Goal: Information Seeking & Learning: Learn about a topic

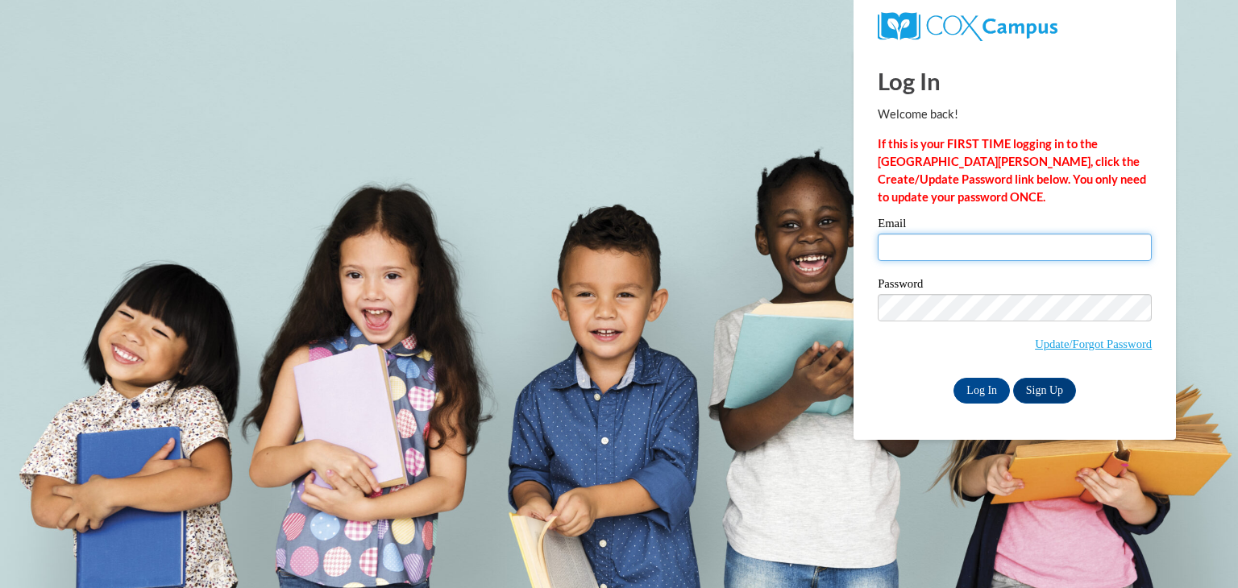
click at [967, 239] on input "Email" at bounding box center [1014, 247] width 274 height 27
type input "[EMAIL_ADDRESS][DOMAIN_NAME]"
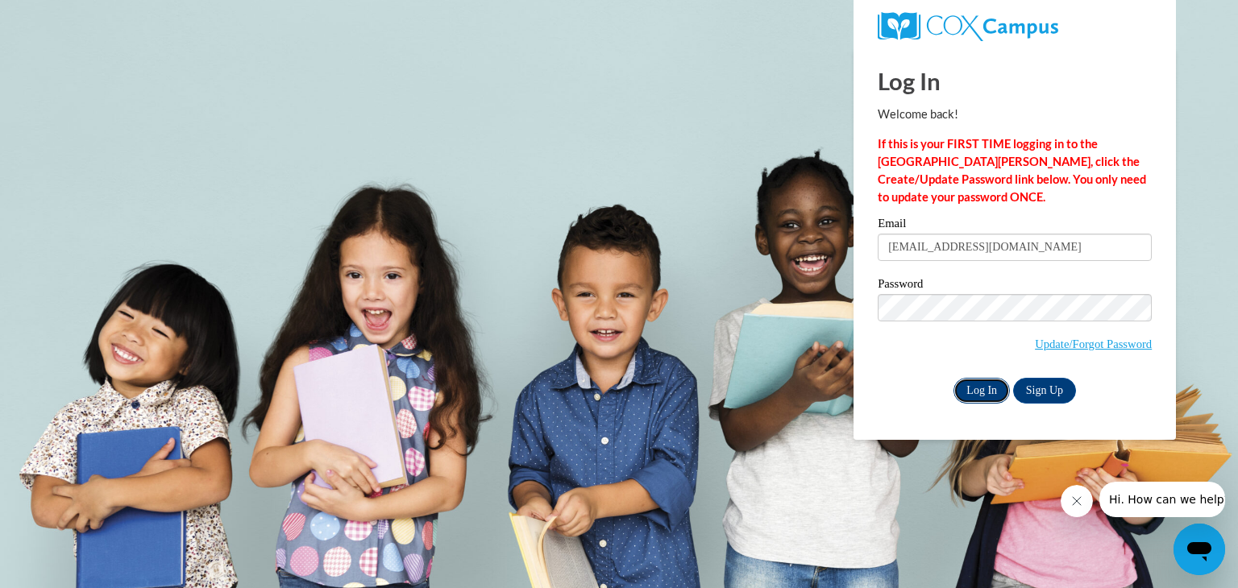
click at [985, 378] on input "Log In" at bounding box center [981, 391] width 56 height 26
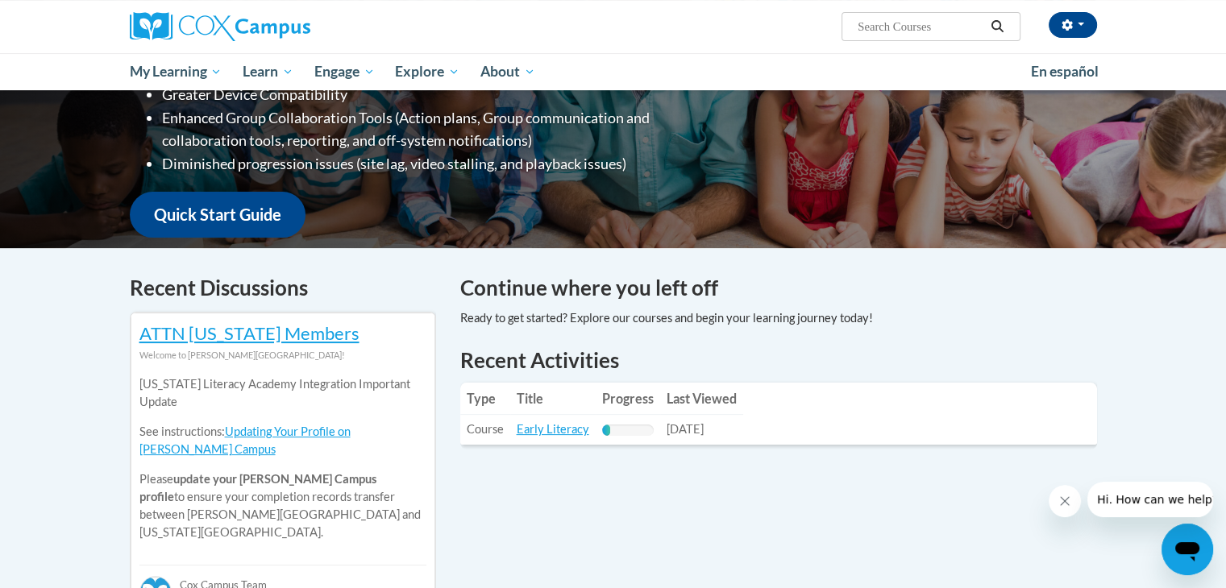
scroll to position [322, 0]
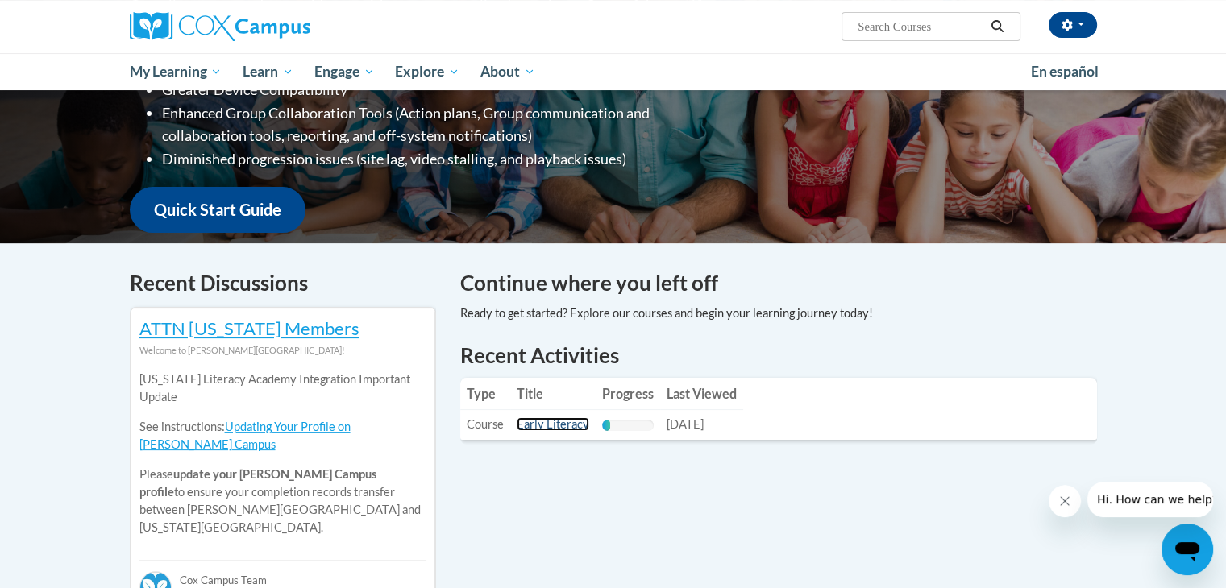
click at [539, 427] on link "Early Literacy" at bounding box center [552, 424] width 73 height 14
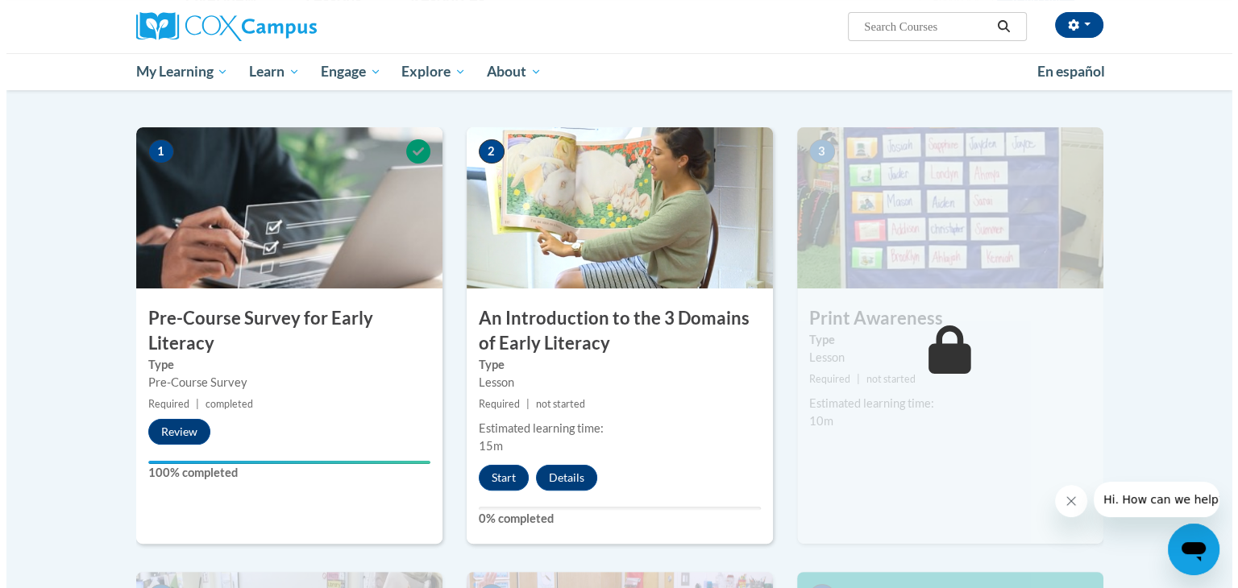
scroll to position [322, 0]
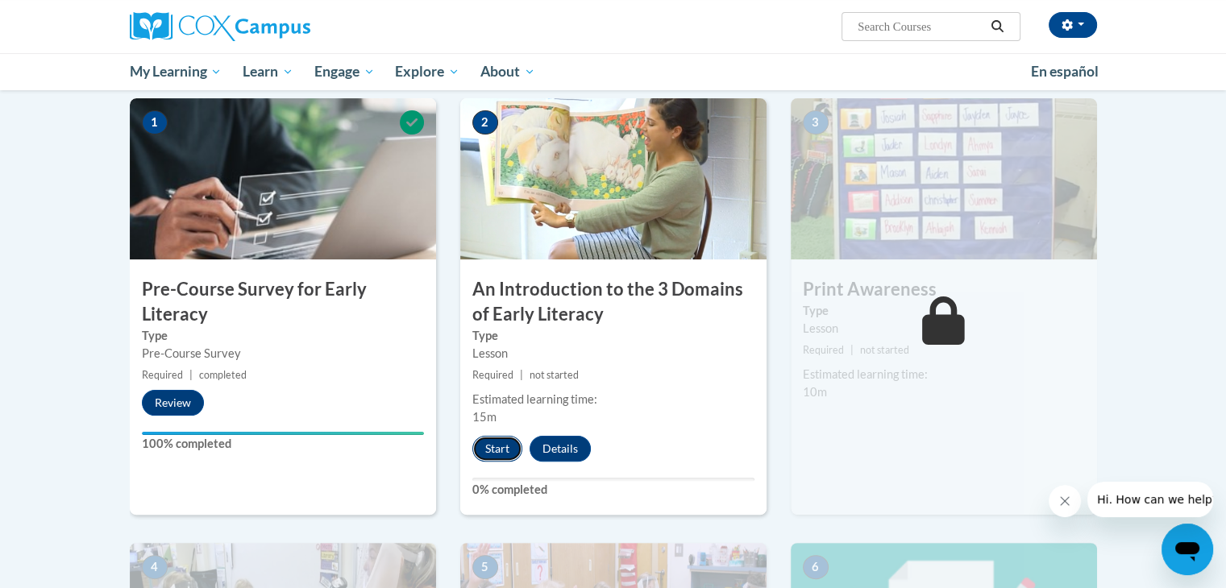
click at [492, 445] on button "Start" at bounding box center [497, 449] width 50 height 26
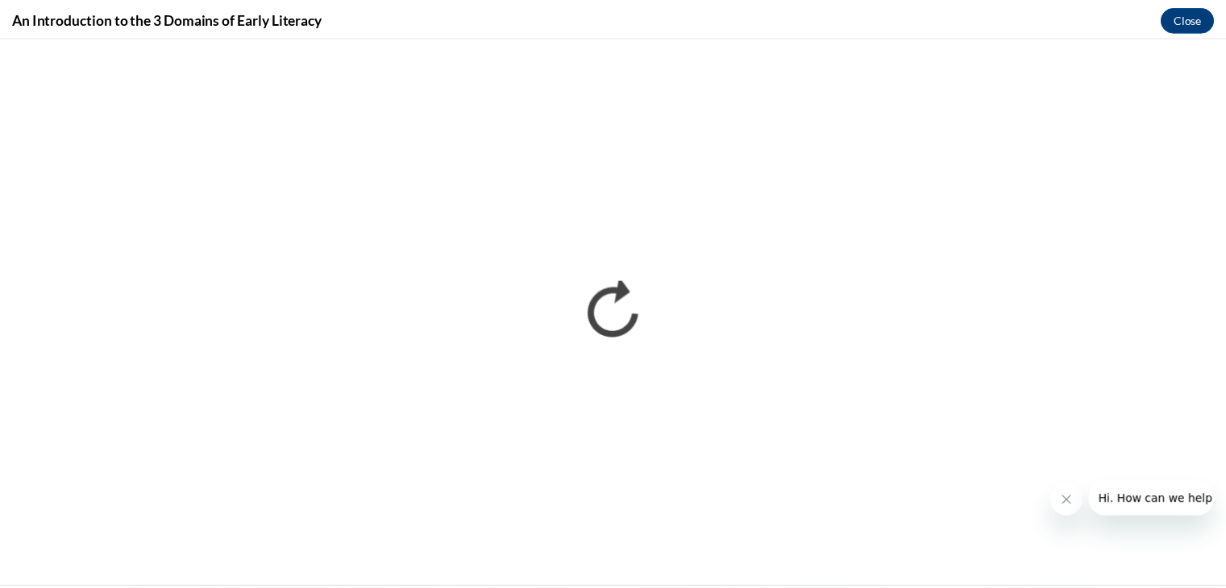
scroll to position [0, 0]
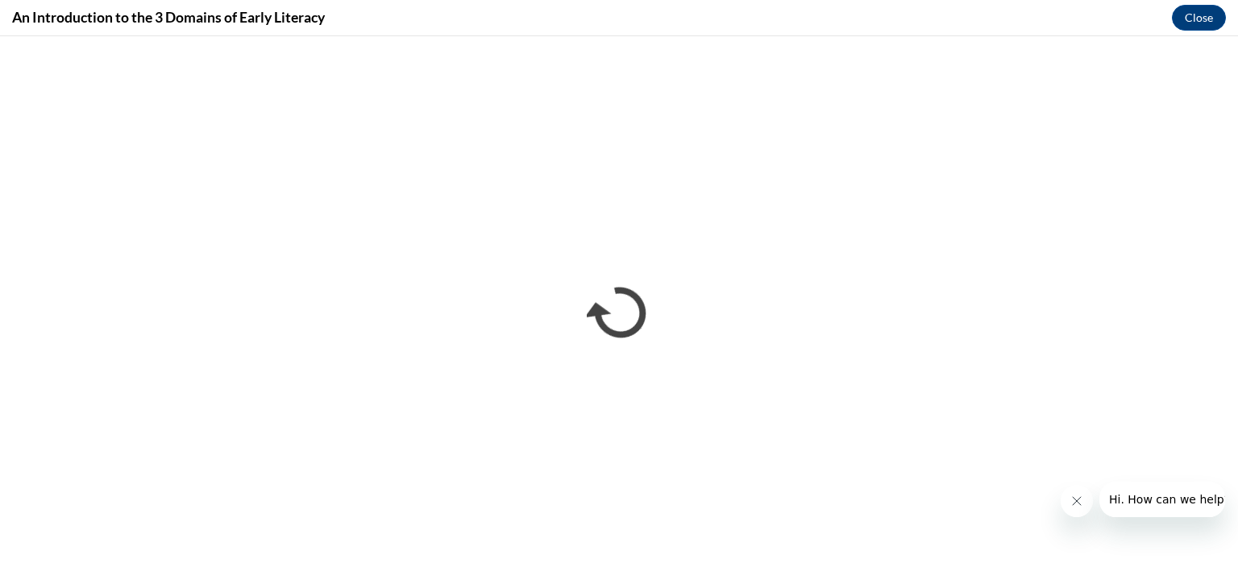
click at [1076, 509] on button "Close message from company" at bounding box center [1076, 501] width 32 height 32
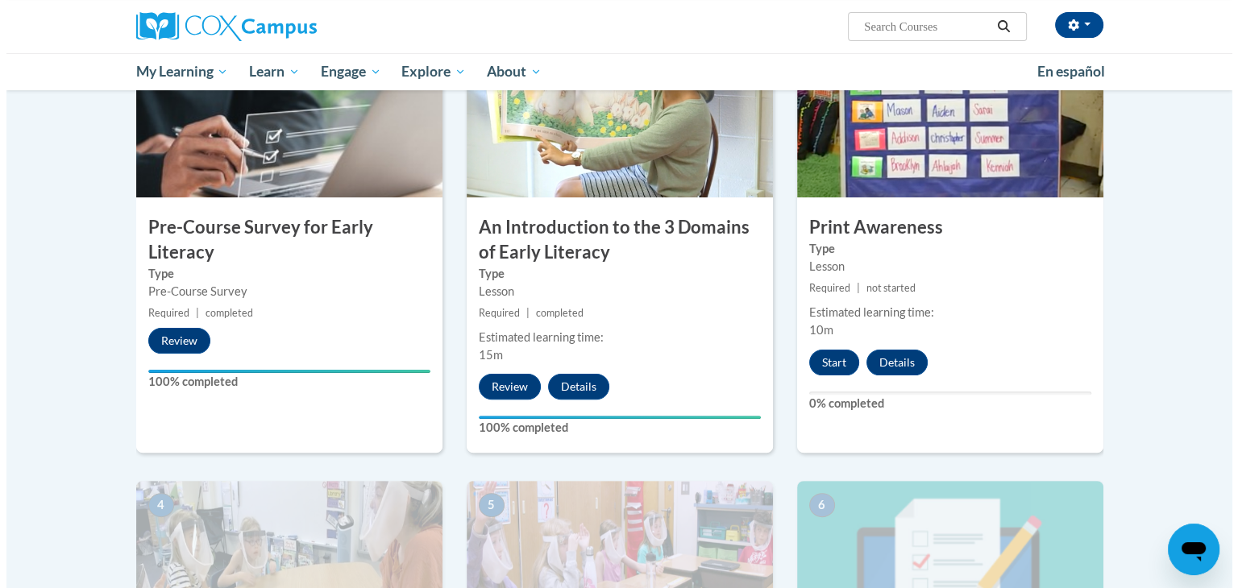
scroll to position [403, 0]
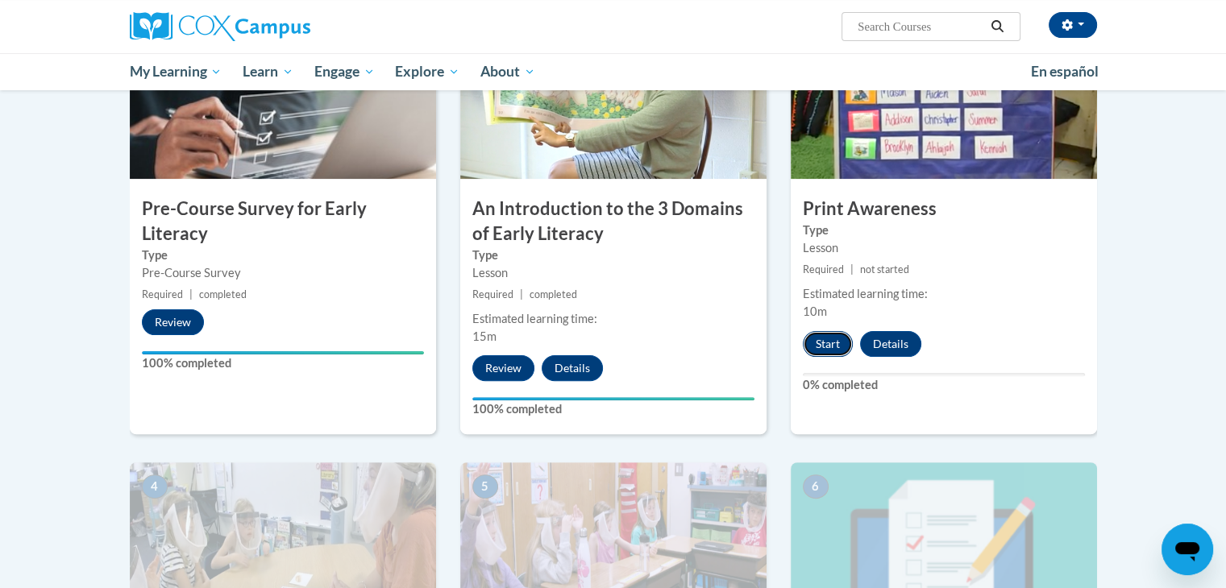
click at [822, 346] on button "Start" at bounding box center [828, 344] width 50 height 26
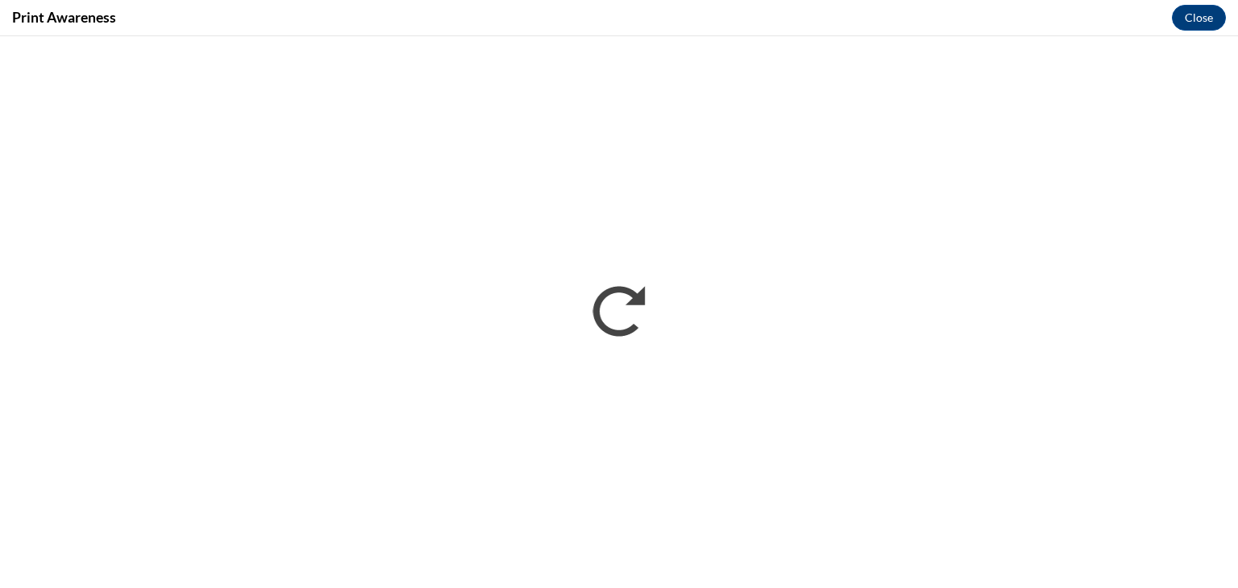
scroll to position [0, 0]
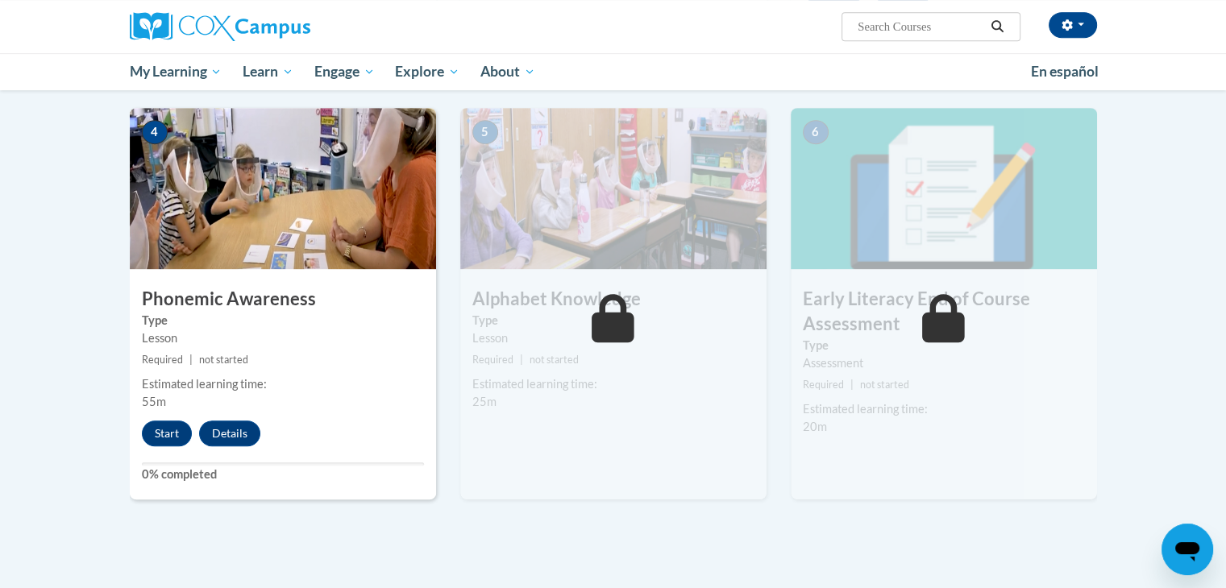
scroll to position [725, 0]
